Goal: Task Accomplishment & Management: Use online tool/utility

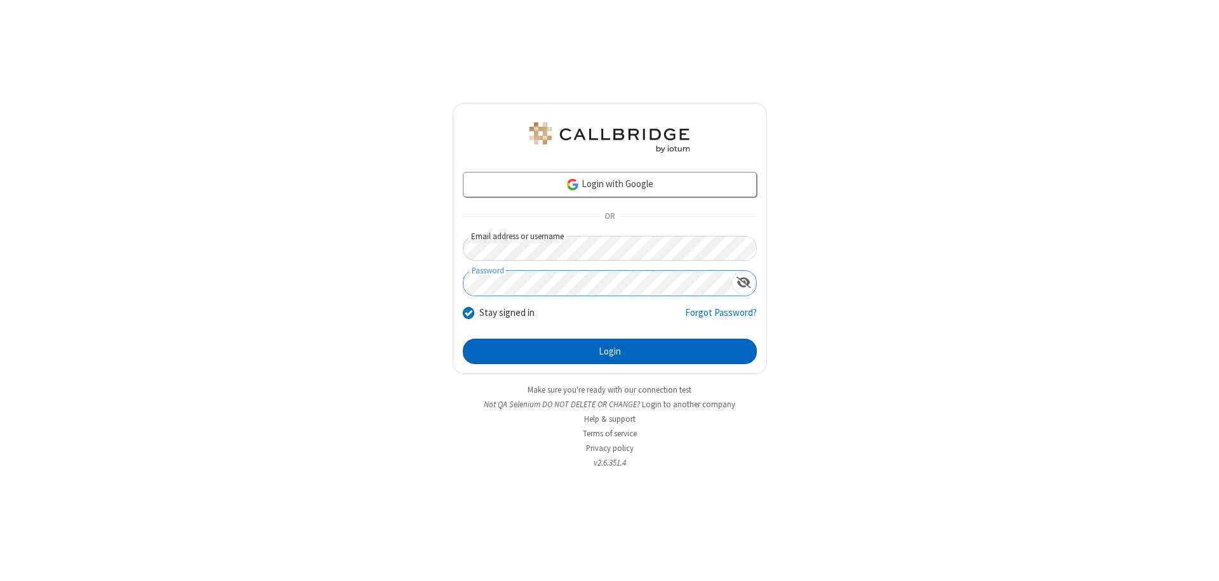
click at [609, 352] on button "Login" at bounding box center [610, 351] width 294 height 25
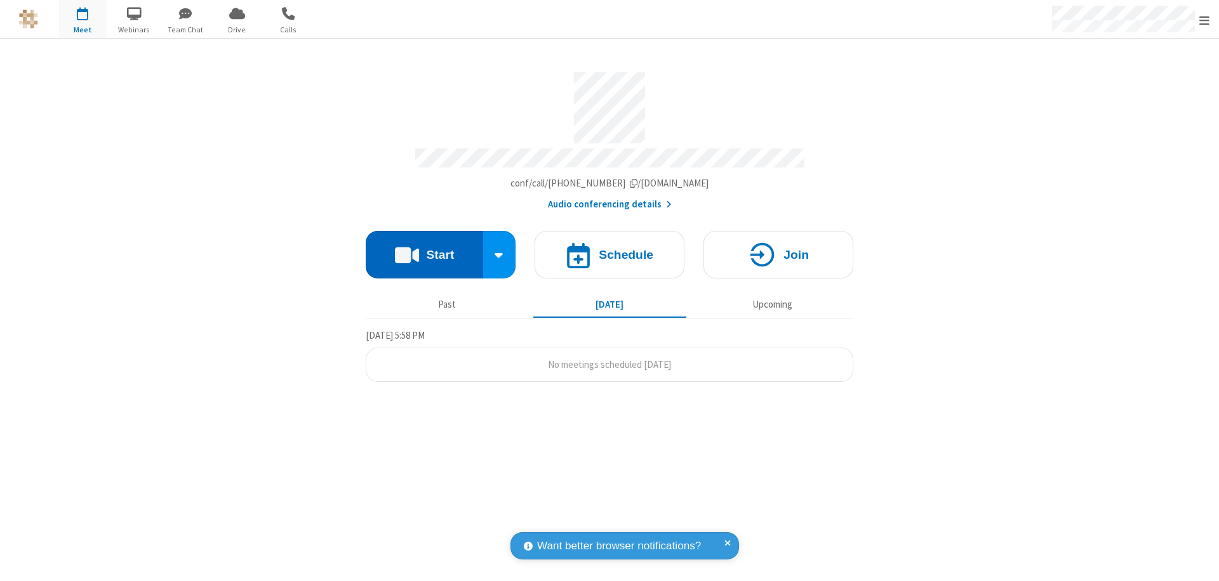
click at [424, 249] on button "Start" at bounding box center [424, 255] width 117 height 48
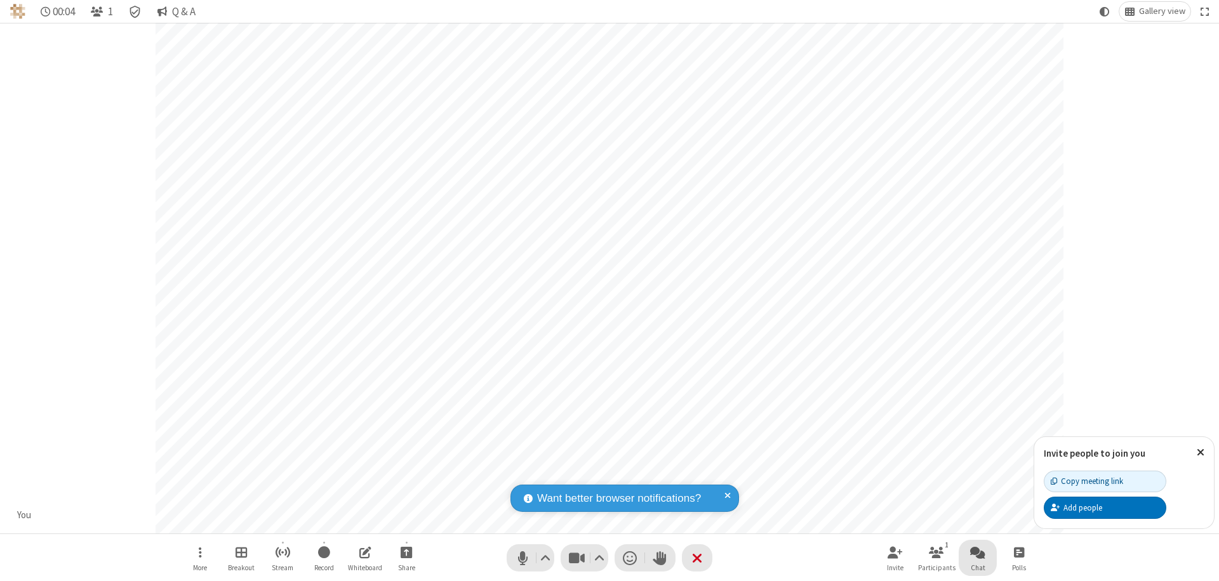
click at [978, 552] on span "Open chat" at bounding box center [977, 553] width 15 height 16
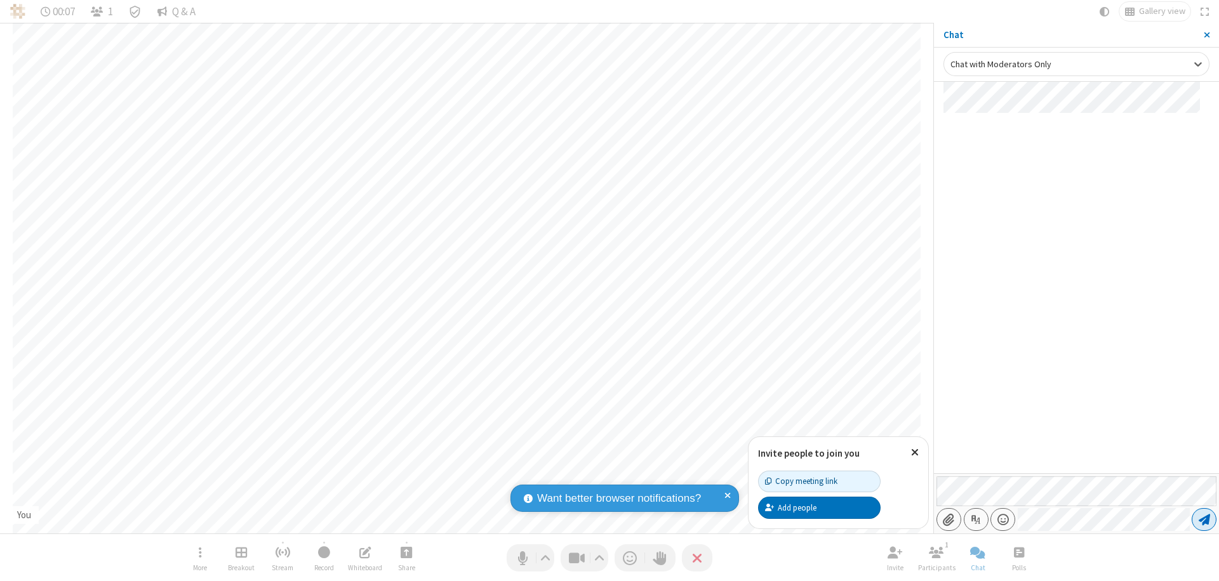
click at [1204, 520] on span "Send message" at bounding box center [1203, 520] width 11 height 13
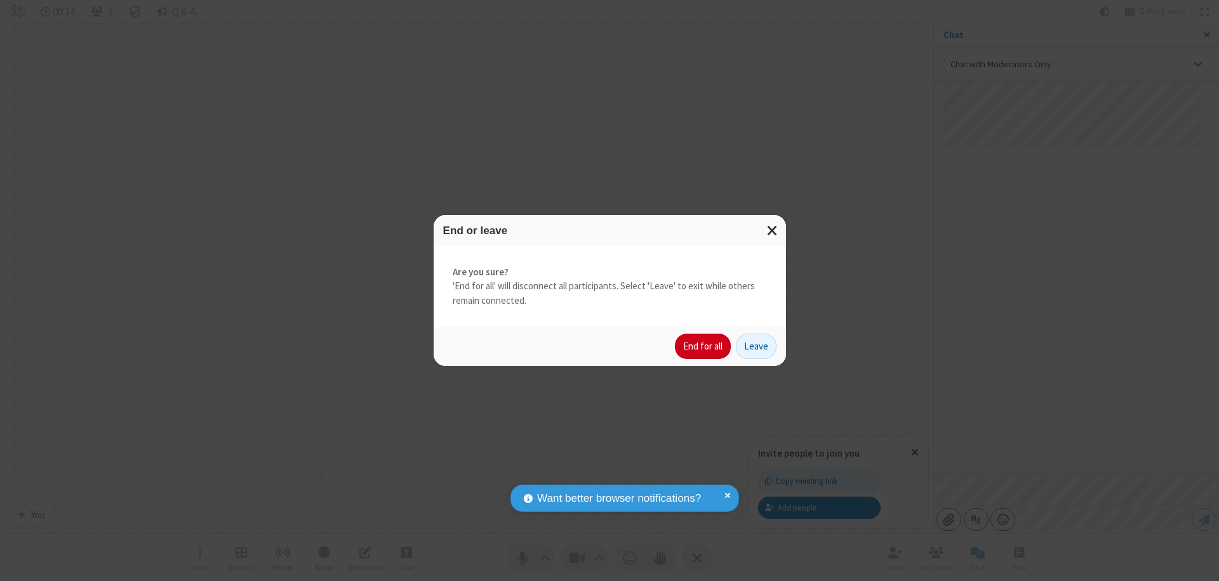
click at [703, 347] on button "End for all" at bounding box center [703, 346] width 56 height 25
